Goal: Check status: Check status

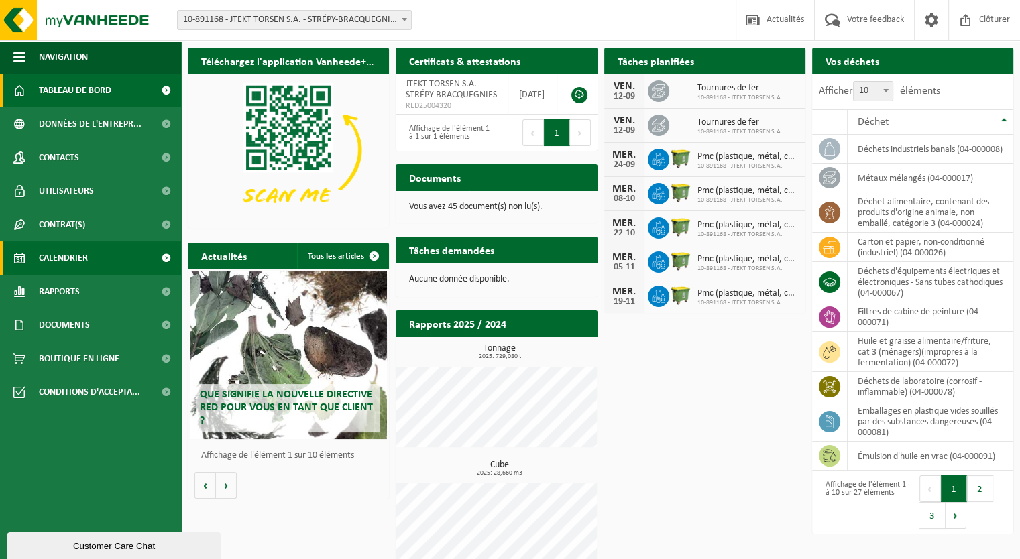
click at [75, 258] on span "Calendrier" at bounding box center [63, 258] width 49 height 34
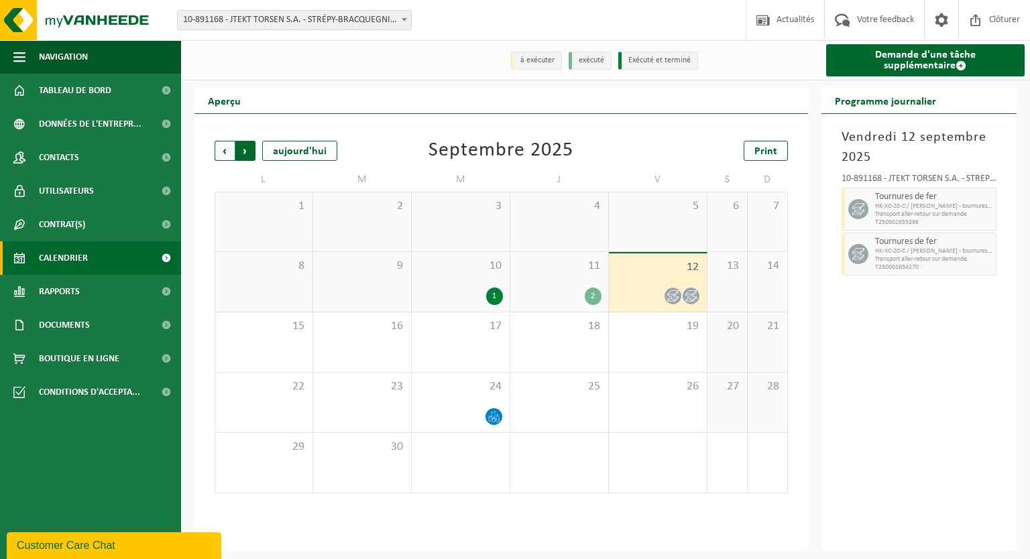
click at [219, 151] on span "Précédent" at bounding box center [225, 151] width 20 height 20
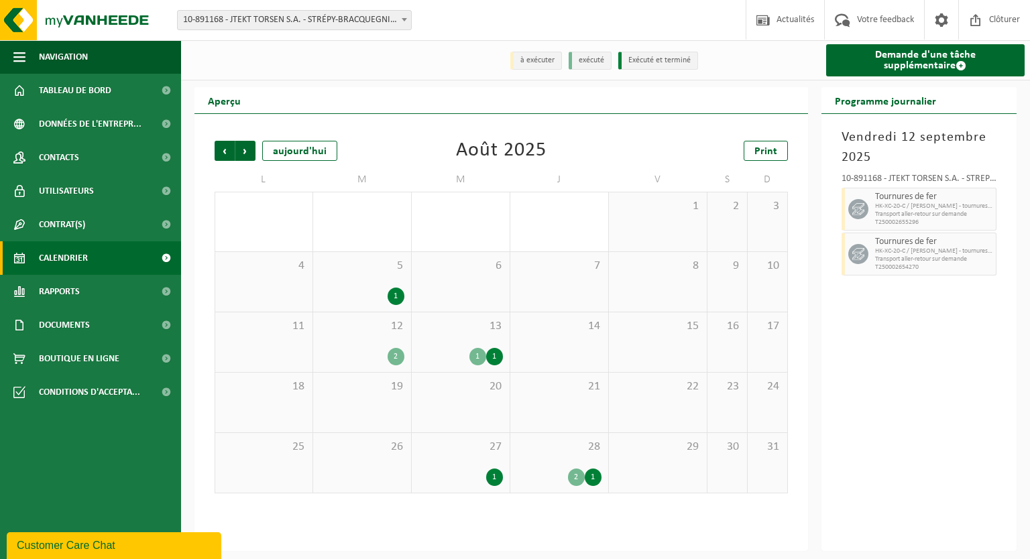
click at [394, 295] on div "1" at bounding box center [396, 296] width 17 height 17
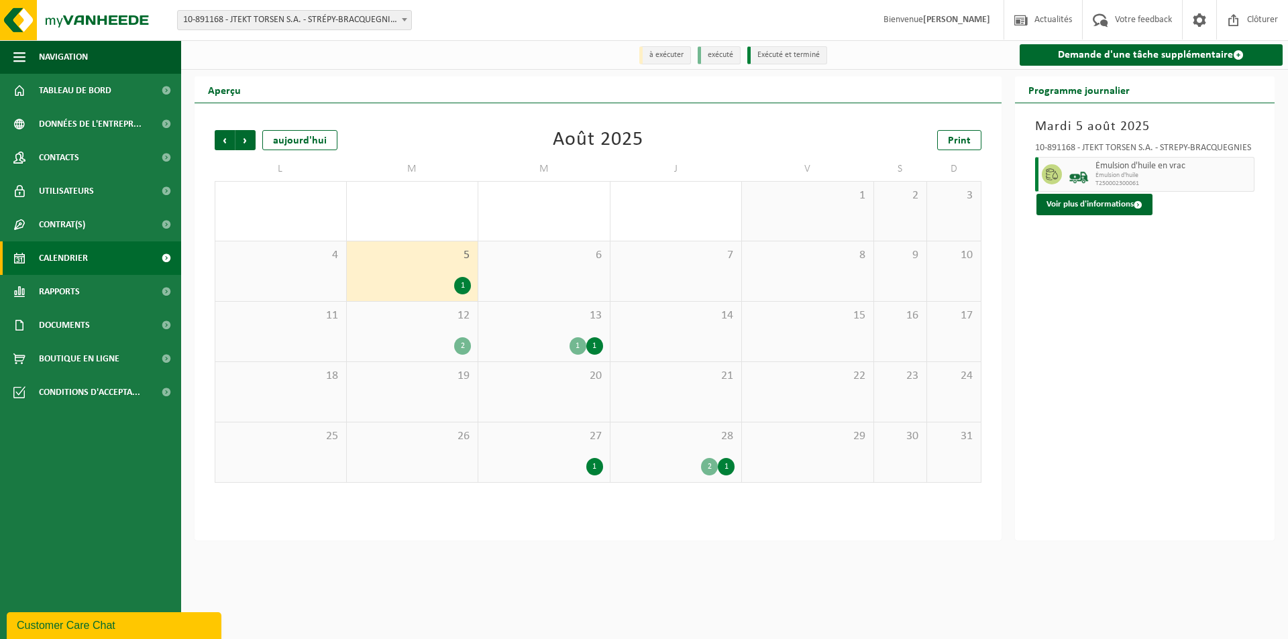
click at [435, 337] on div "12 2" at bounding box center [412, 332] width 131 height 60
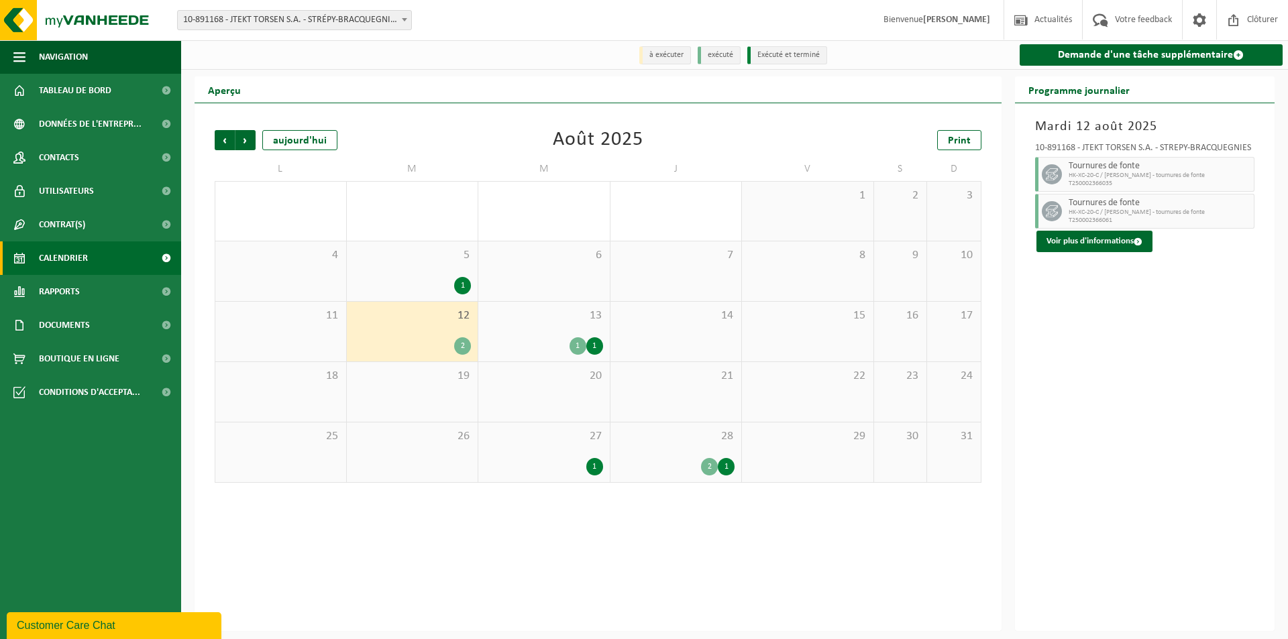
click at [543, 339] on div "1 1" at bounding box center [544, 345] width 118 height 17
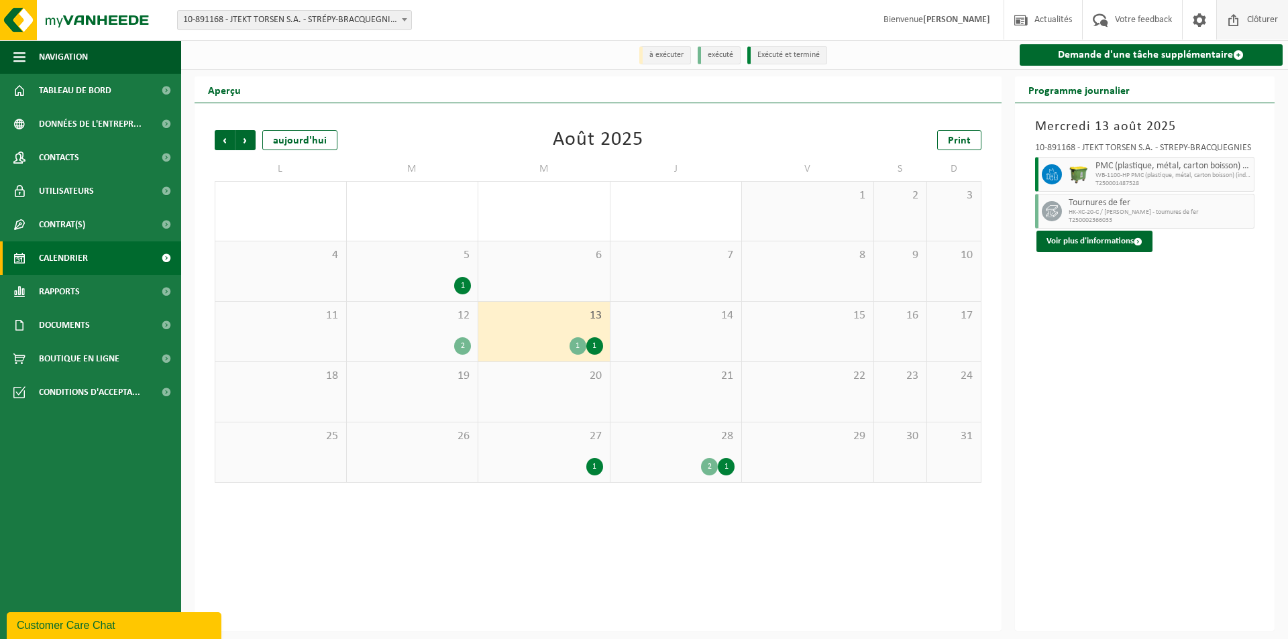
click at [1030, 25] on span "Clôturer" at bounding box center [1263, 20] width 38 height 40
